Goal: Information Seeking & Learning: Check status

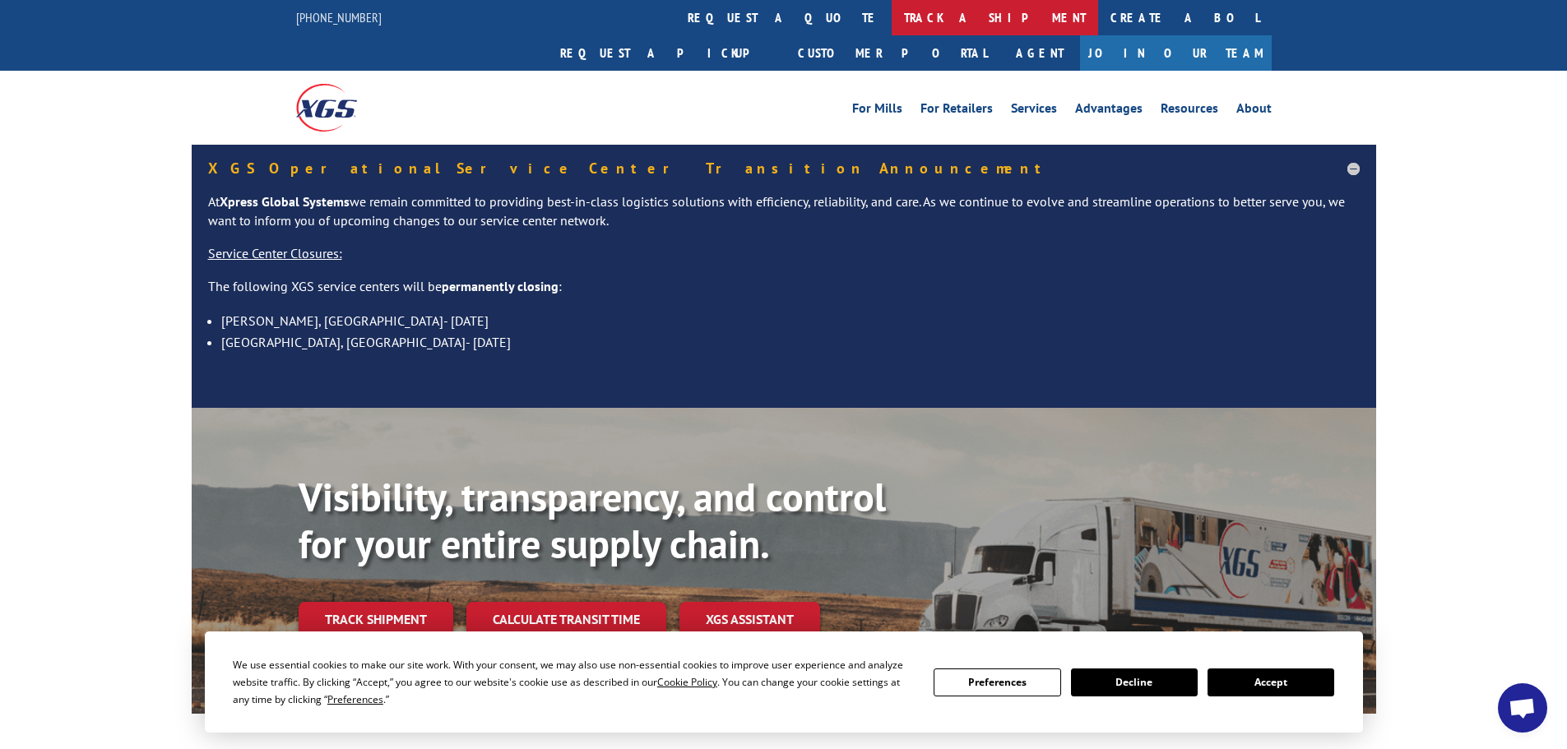
click at [892, 31] on link "track a shipment" at bounding box center [995, 17] width 206 height 35
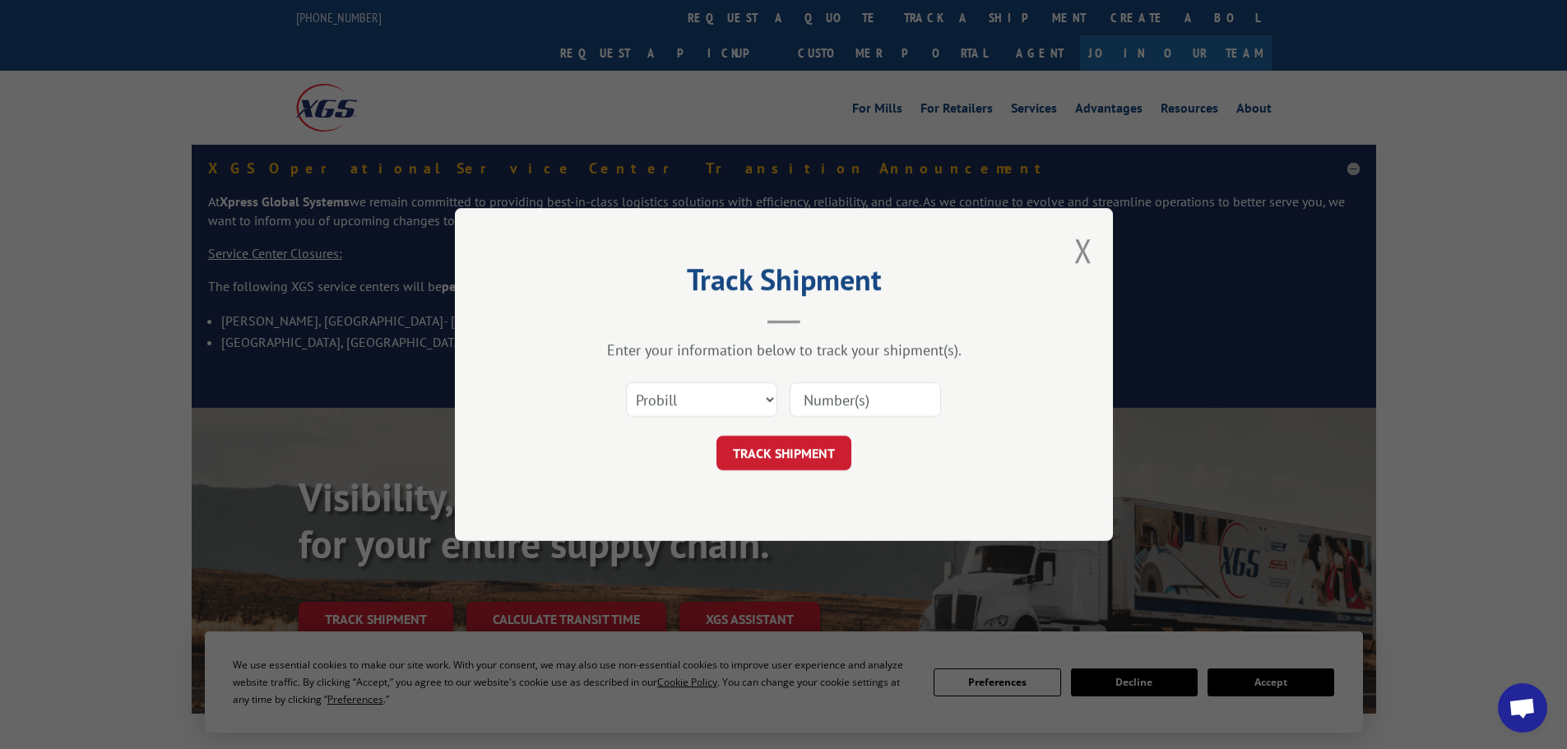
click at [865, 408] on input at bounding box center [865, 399] width 151 height 35
paste input "17258951"
type input "17258951"
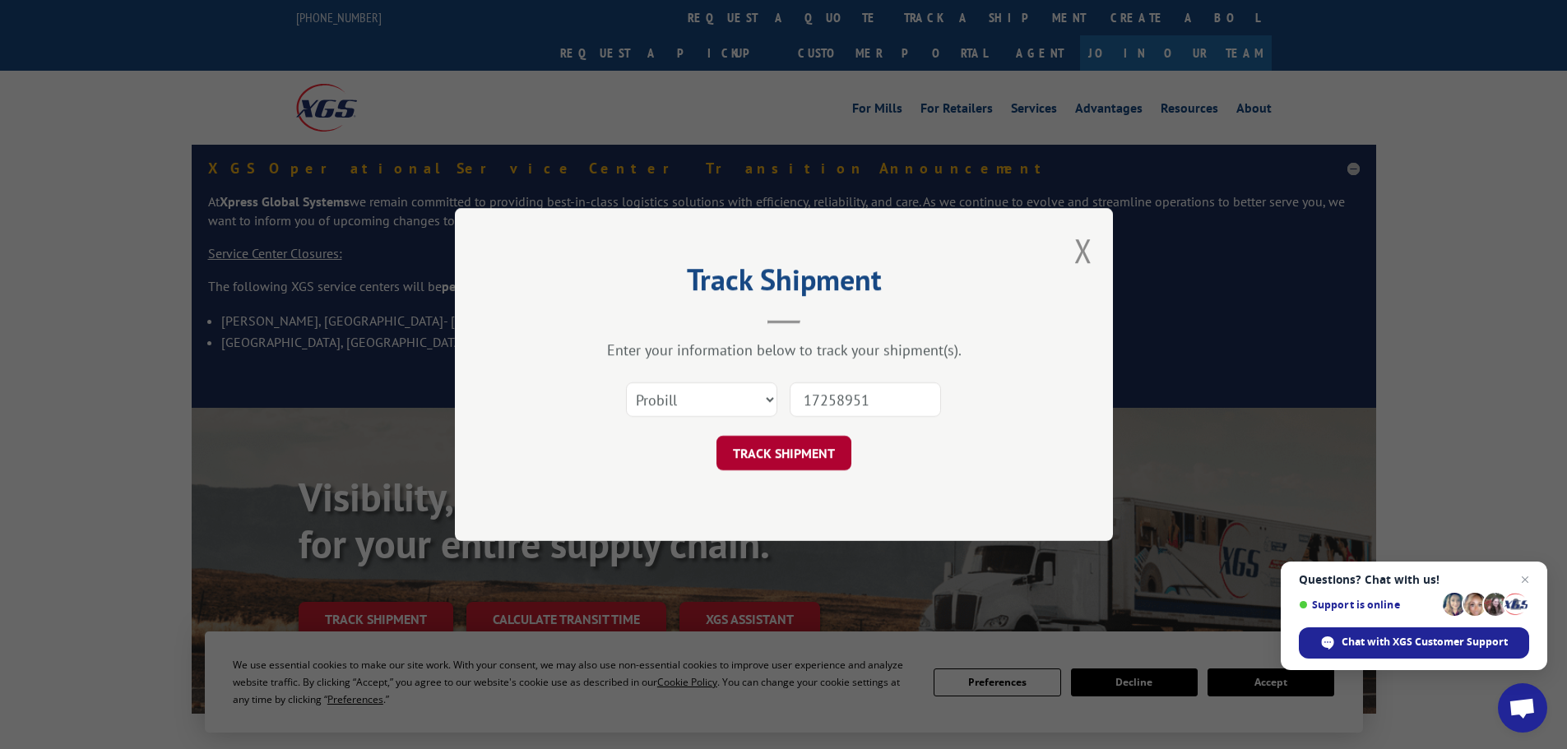
click at [760, 439] on button "TRACK SHIPMENT" at bounding box center [783, 453] width 135 height 35
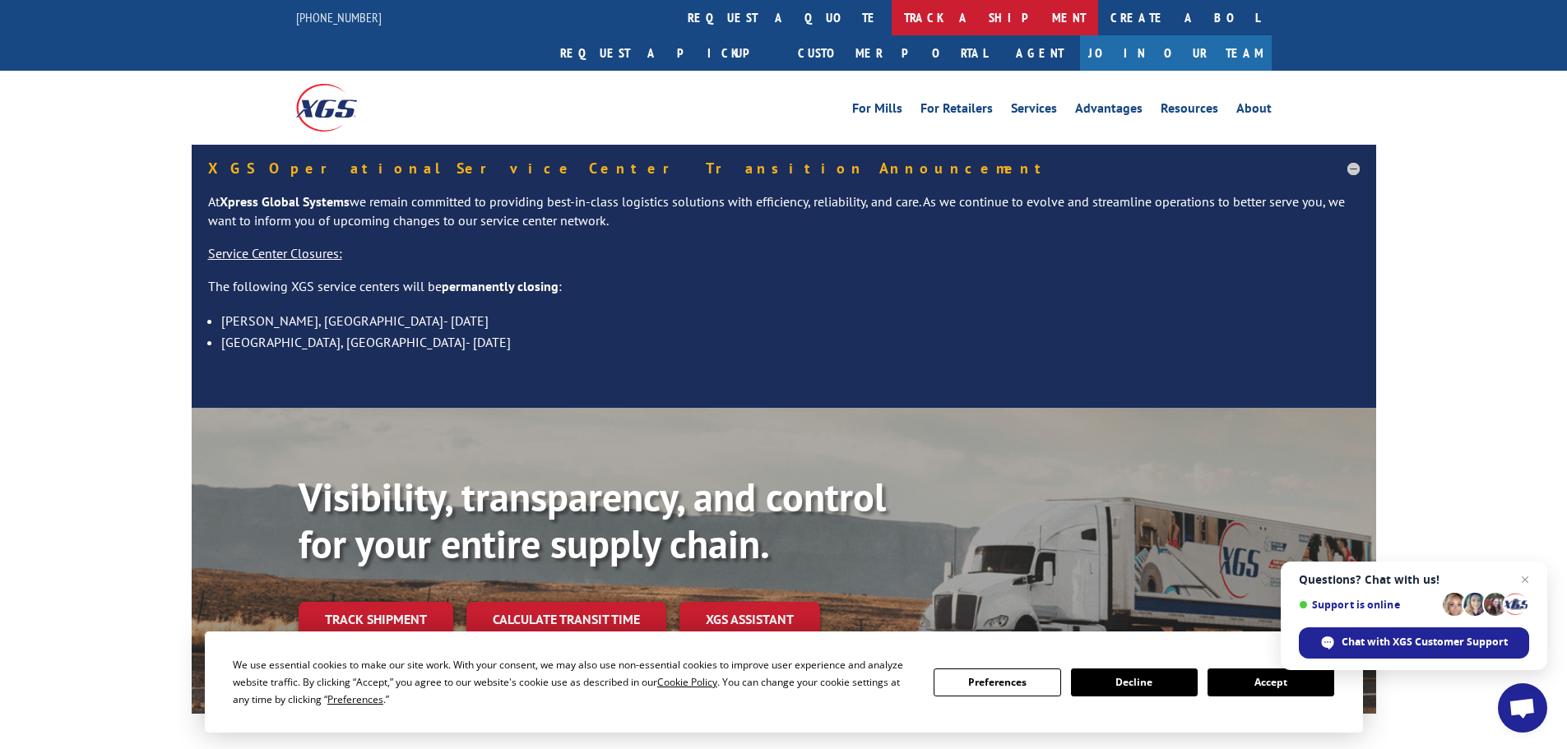
click at [892, 27] on link "track a shipment" at bounding box center [995, 17] width 206 height 35
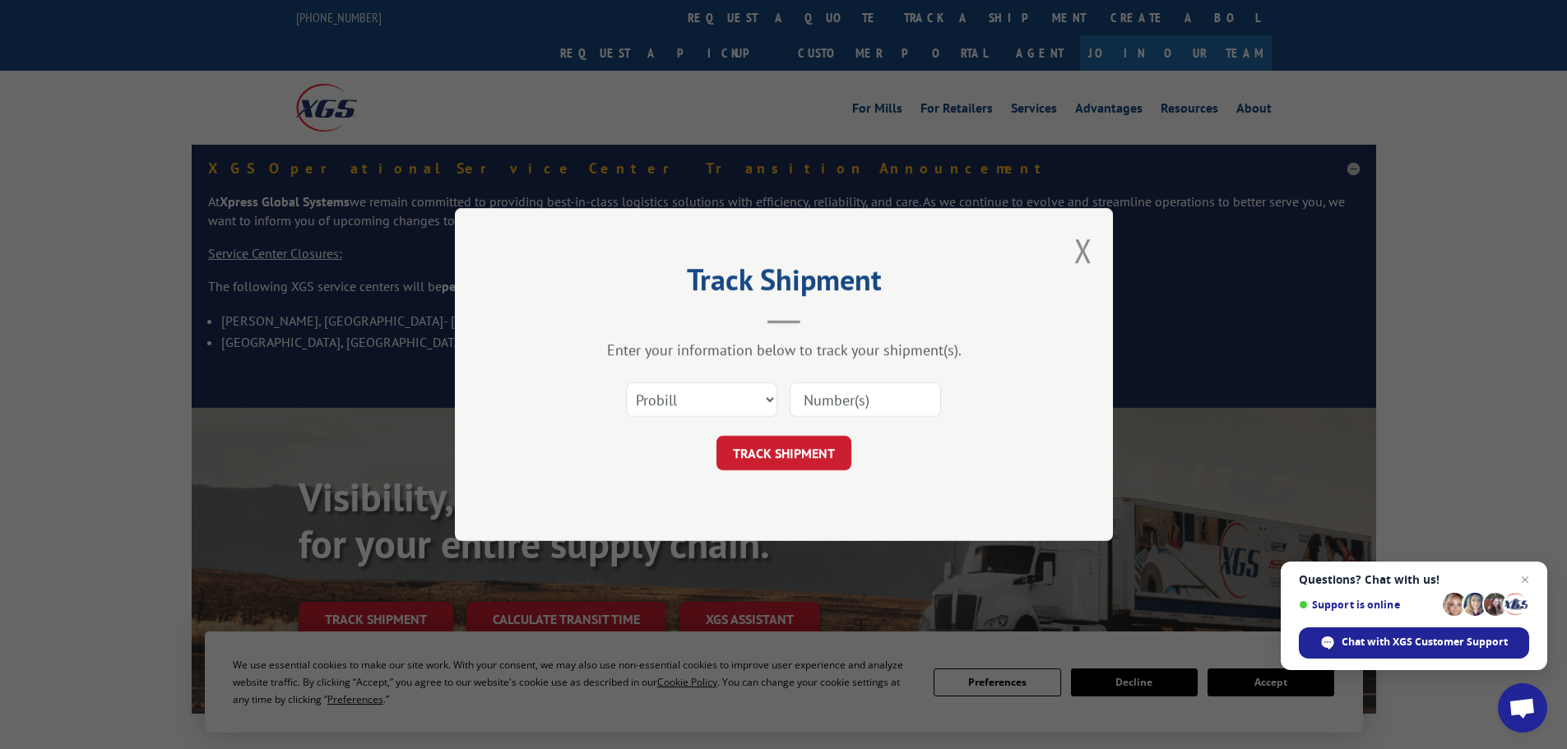
click at [855, 416] on input at bounding box center [865, 399] width 151 height 35
paste input "17469238"
type input "17469238"
click at [805, 470] on button "TRACK SHIPMENT" at bounding box center [783, 453] width 135 height 35
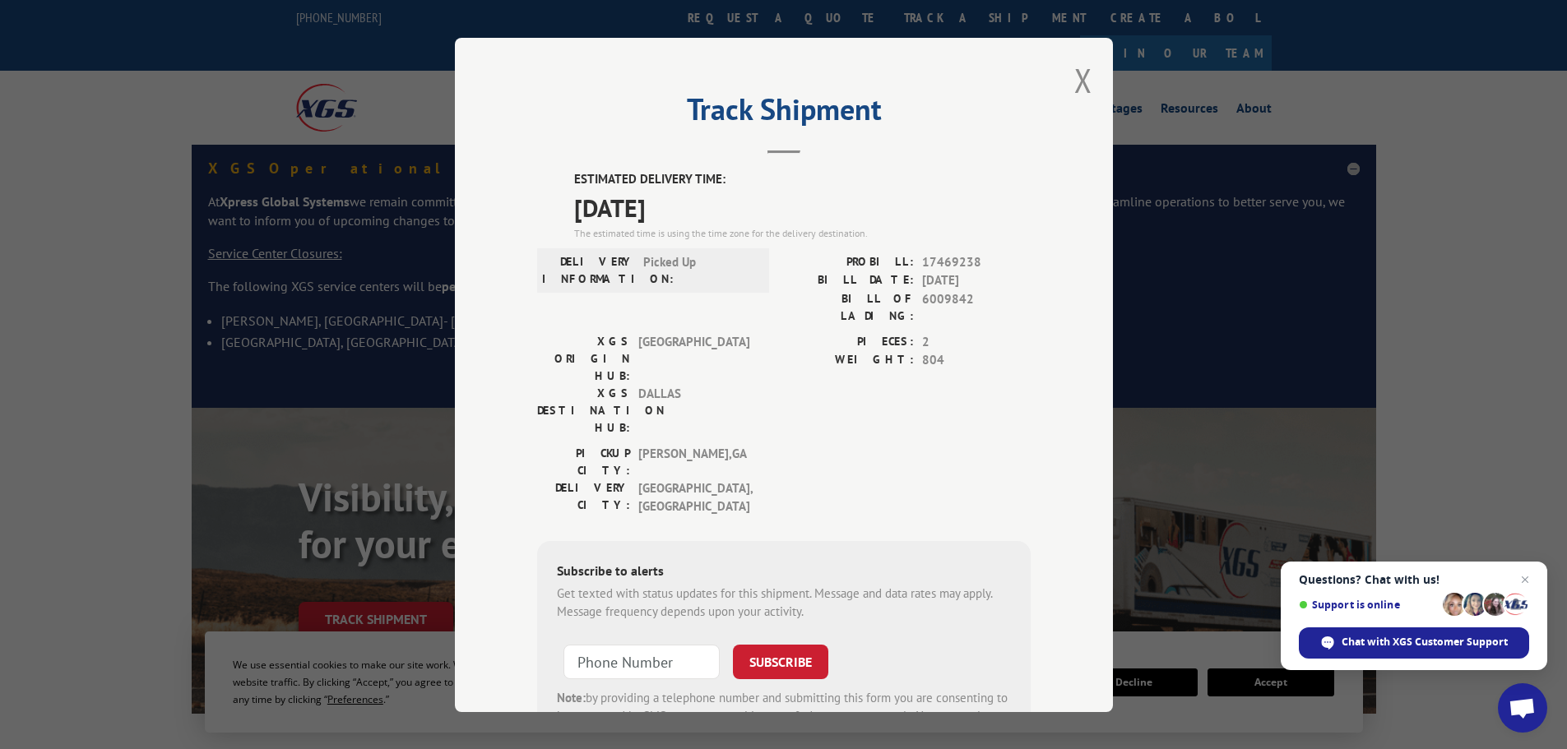
drag, startPoint x: 568, startPoint y: 173, endPoint x: 711, endPoint y: 219, distance: 149.5
click at [711, 219] on div "ESTIMATED DELIVERY TIME: [DATE] The estimated time is using the time zone for t…" at bounding box center [802, 205] width 456 height 71
copy div "ESTIMATED DELIVERY TIME: [DATE]"
